Goal: Task Accomplishment & Management: Use online tool/utility

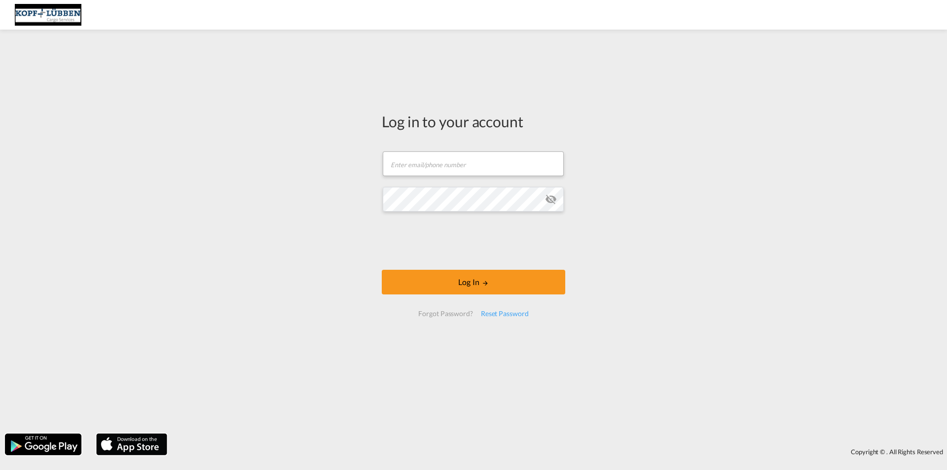
drag, startPoint x: 370, startPoint y: 147, endPoint x: 426, endPoint y: 170, distance: 61.1
click at [423, 169] on div "Log in to your account Email field is required Password field is required Log I…" at bounding box center [473, 232] width 947 height 394
click at [430, 170] on input "text" at bounding box center [473, 163] width 181 height 25
click at [117, 245] on div "Log in to your account Email field is required Password field is required Log I…" at bounding box center [473, 232] width 947 height 394
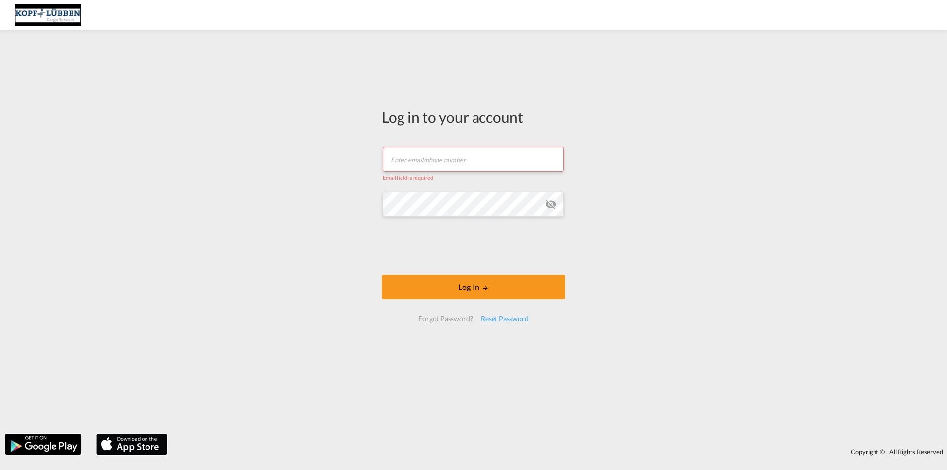
click at [518, 173] on div "Email field is required" at bounding box center [473, 176] width 181 height 9
drag, startPoint x: 513, startPoint y: 162, endPoint x: 513, endPoint y: 167, distance: 5.0
click at [513, 162] on input "text" at bounding box center [473, 159] width 181 height 25
paste input "[EMAIL_ADDRESS][PERSON_NAME][DOMAIN_NAME]"
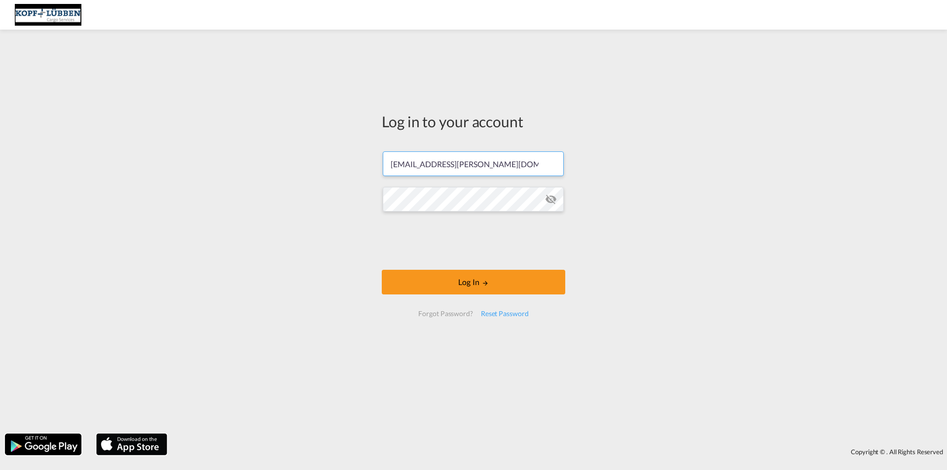
type input "[EMAIL_ADDRESS][PERSON_NAME][DOMAIN_NAME]"
drag, startPoint x: 441, startPoint y: 275, endPoint x: 449, endPoint y: 276, distance: 7.5
click at [441, 275] on button "Log In" at bounding box center [473, 282] width 183 height 25
